Goal: Check status: Check status

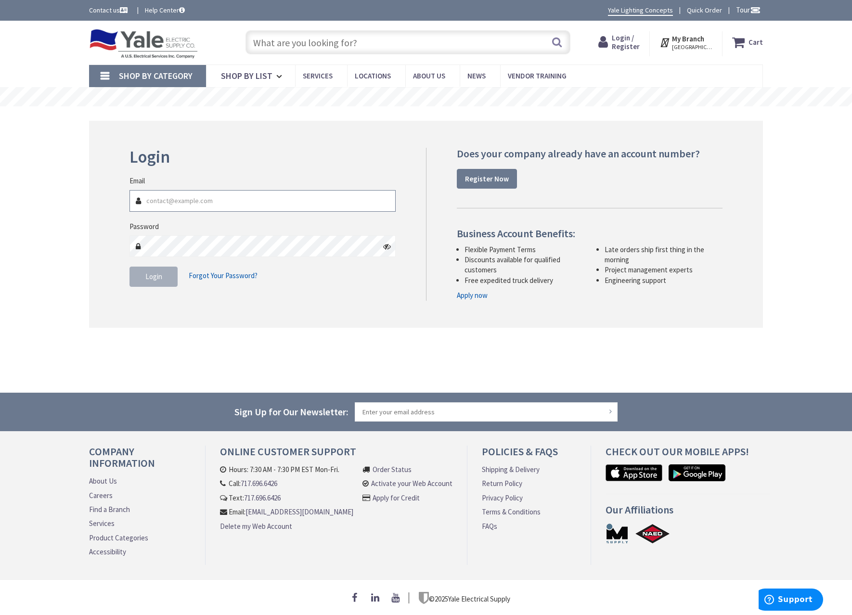
type input "[EMAIL_ADDRESS][DOMAIN_NAME]"
click at [163, 272] on button "Login" at bounding box center [154, 277] width 48 height 20
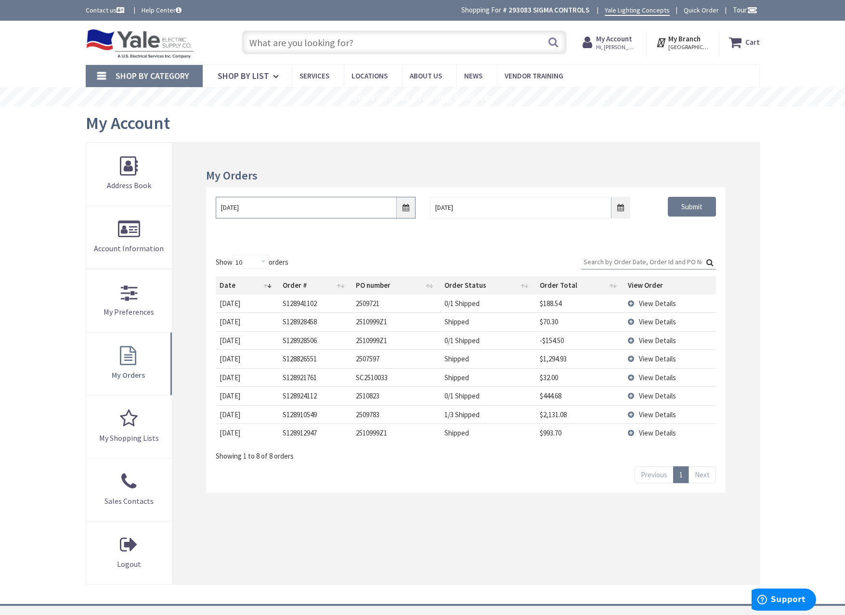
click at [407, 208] on input "10/1/2025" at bounding box center [316, 208] width 200 height 22
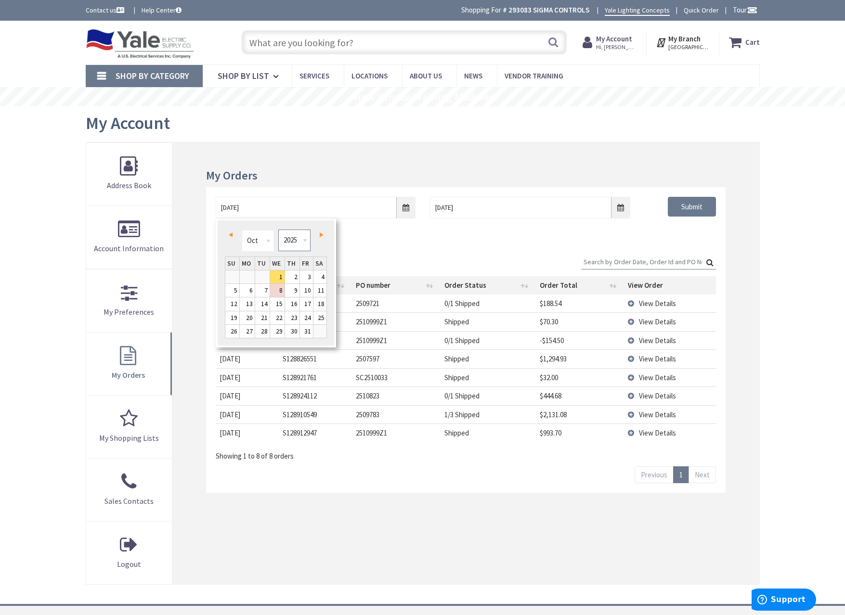
drag, startPoint x: 288, startPoint y: 239, endPoint x: 290, endPoint y: 248, distance: 9.3
click at [288, 239] on select "1980 1981 1982 1983 1984 1985 1986 1987 1988 1989 1990 1991 1992 1993 1994 1995…" at bounding box center [294, 241] width 32 height 22
type input "09/29/2021"
click at [691, 235] on div "09/29/2021 10/8/2025 Submit" at bounding box center [465, 216] width 519 height 58
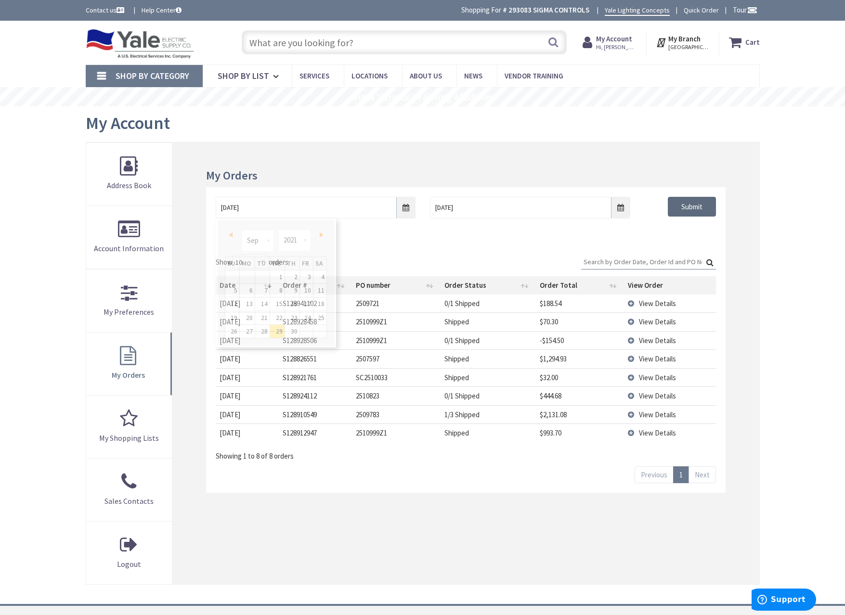
click at [692, 211] on input "Submit" at bounding box center [692, 207] width 48 height 20
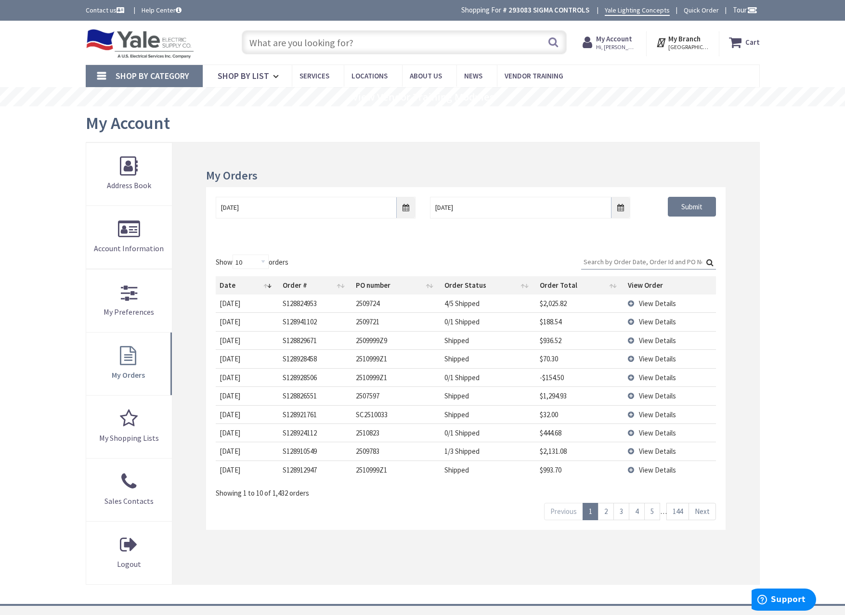
click at [664, 300] on span "View Details" at bounding box center [657, 303] width 37 height 9
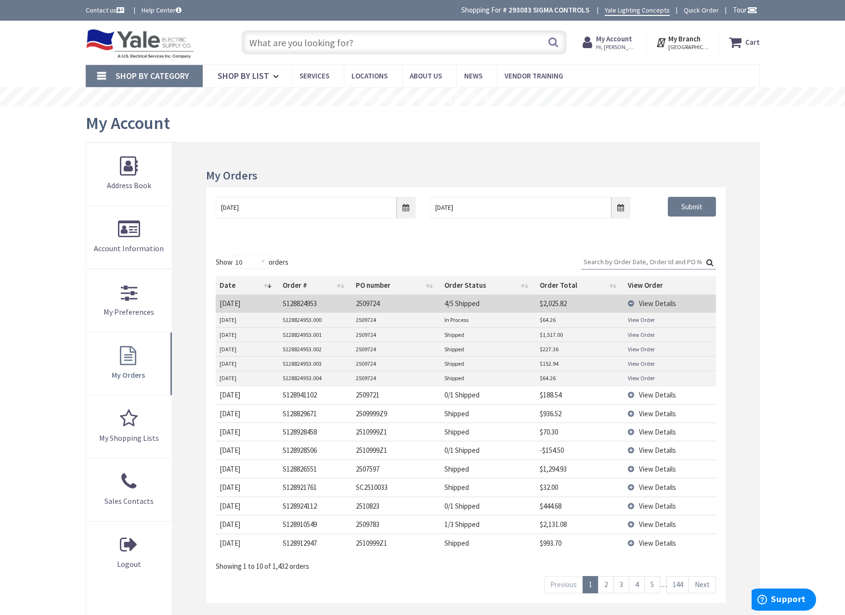
click at [653, 300] on span "View Details" at bounding box center [657, 303] width 37 height 9
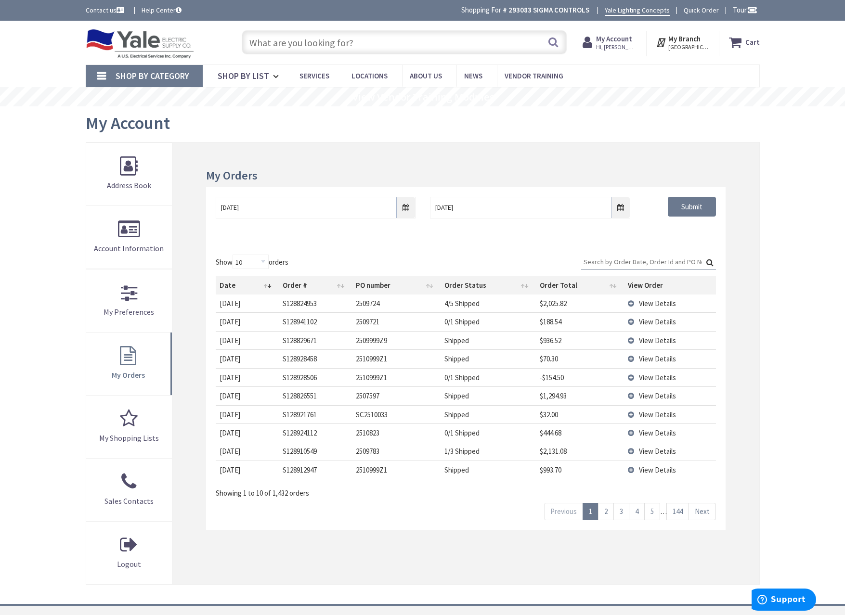
click at [605, 257] on input "Search:" at bounding box center [648, 262] width 135 height 14
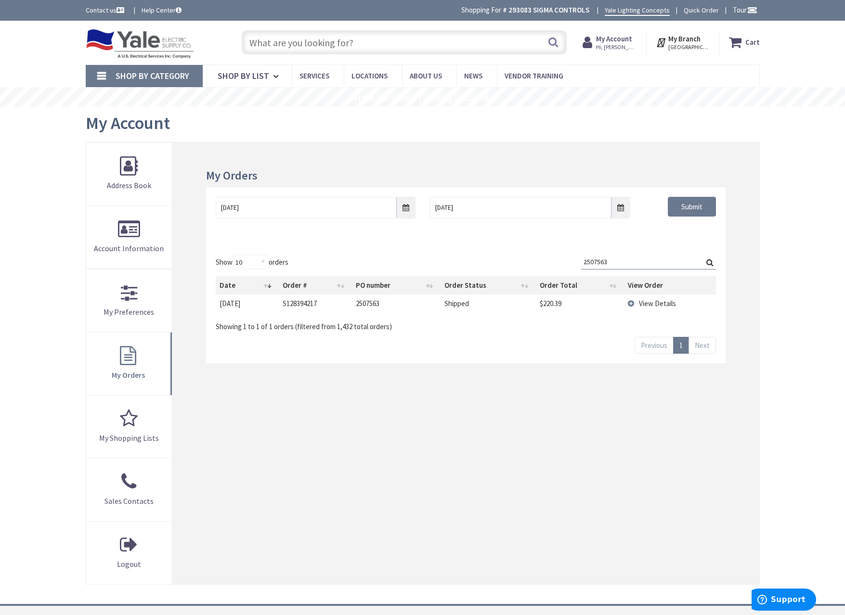
type input "2507563"
click at [646, 302] on span "View Details" at bounding box center [657, 303] width 37 height 9
